Goal: Communication & Community: Answer question/provide support

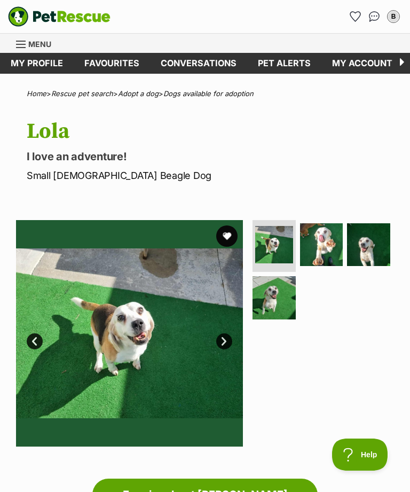
click at [210, 62] on link "Conversations" at bounding box center [198, 63] width 97 height 21
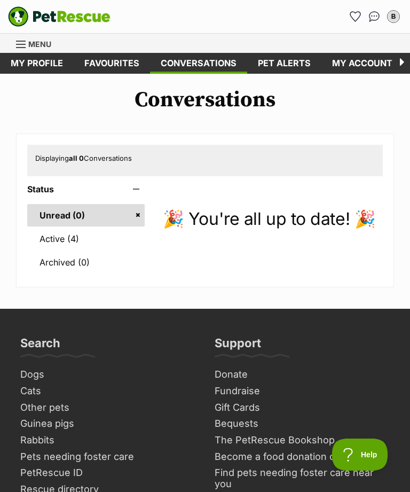
click at [65, 237] on link "Active (4)" at bounding box center [86, 239] width 118 height 22
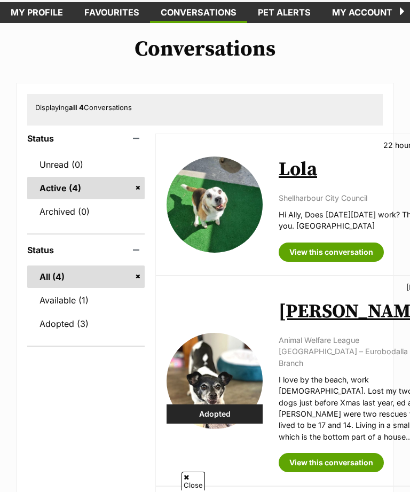
scroll to position [66, 0]
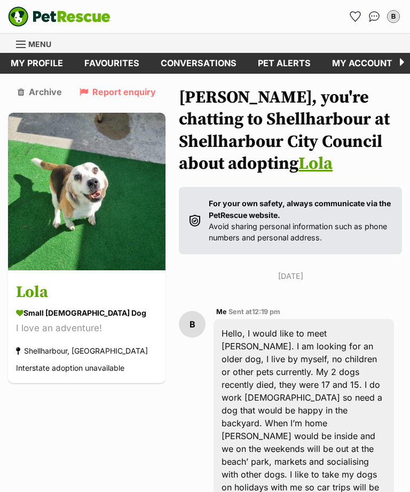
click at [396, 17] on div "B" at bounding box center [393, 16] width 11 height 11
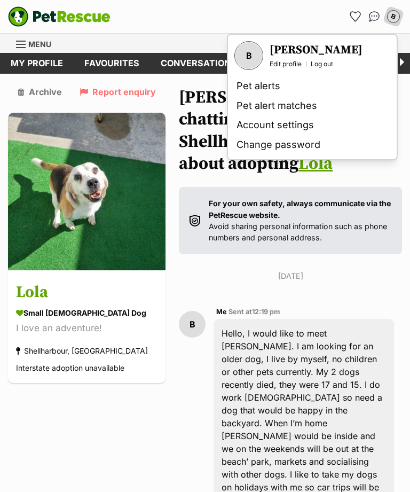
click at [328, 65] on link "Log out" at bounding box center [322, 64] width 22 height 9
